Goal: Information Seeking & Learning: Learn about a topic

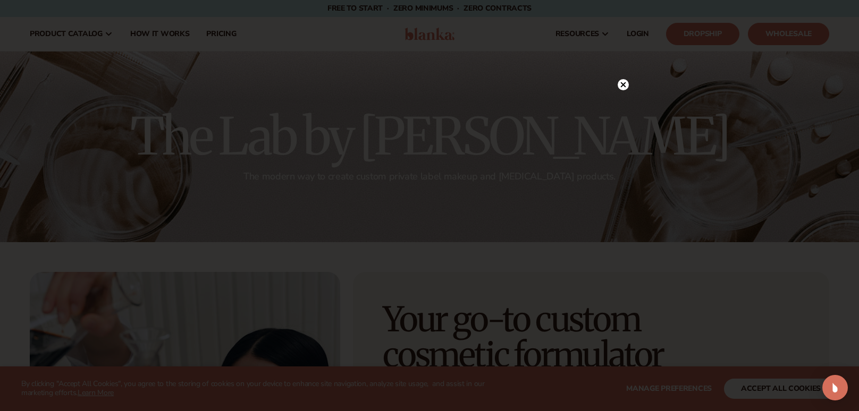
click at [623, 80] on circle at bounding box center [623, 84] width 11 height 11
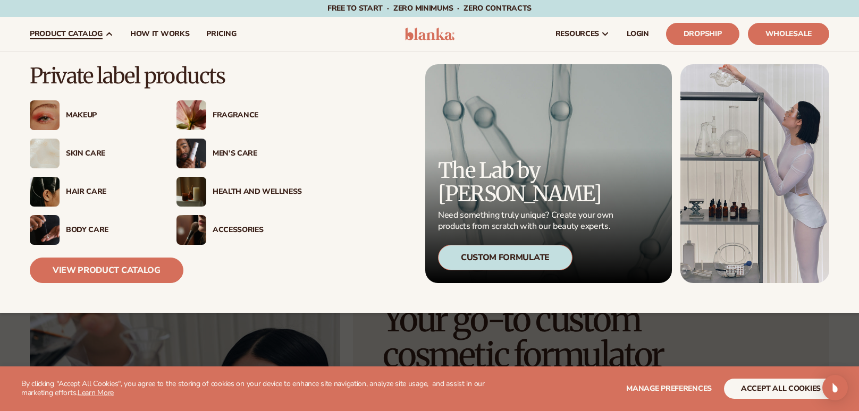
click at [82, 111] on div "Makeup" at bounding box center [110, 115] width 89 height 9
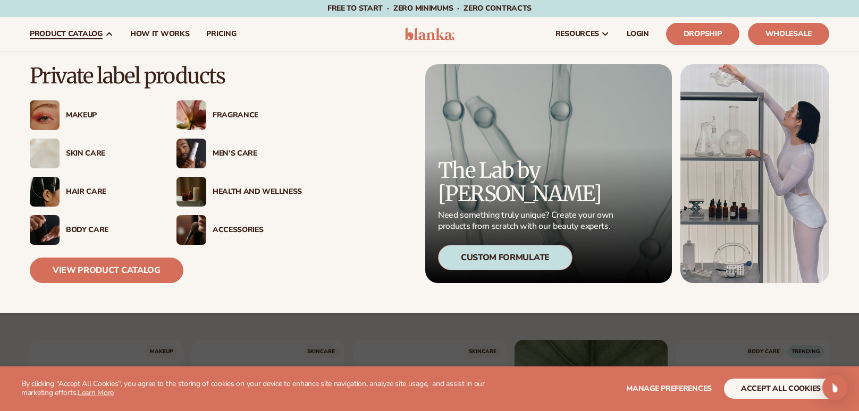
click at [253, 111] on div "Fragrance" at bounding box center [257, 115] width 89 height 9
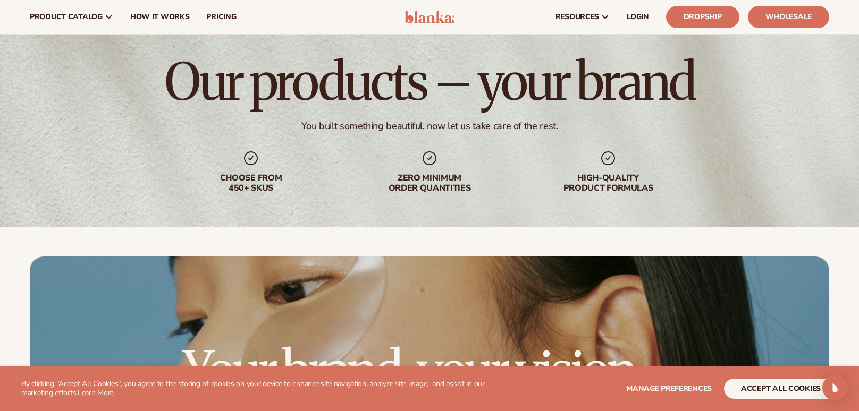
scroll to position [2927, 0]
